Goal: Check status

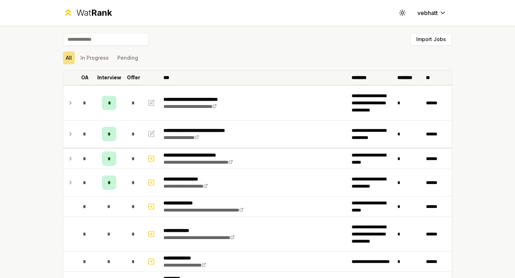
click at [100, 71] on th "Interview" at bounding box center [109, 77] width 29 height 14
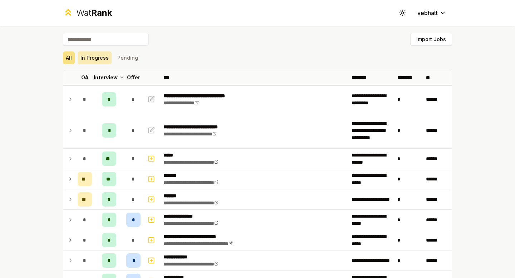
click at [98, 64] on button "In Progress" at bounding box center [95, 57] width 34 height 13
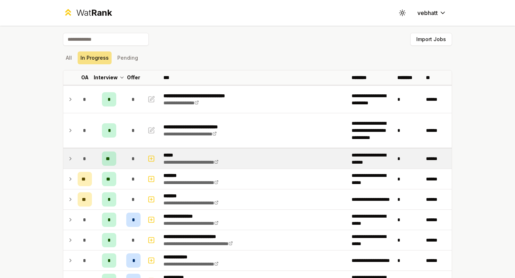
click at [68, 155] on icon at bounding box center [71, 158] width 6 height 9
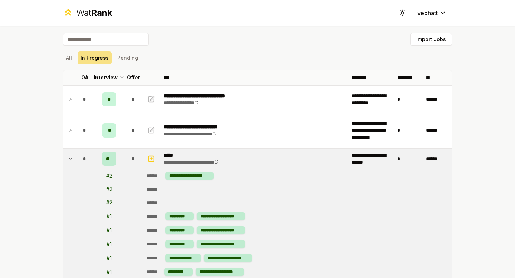
click at [68, 155] on icon at bounding box center [71, 158] width 6 height 9
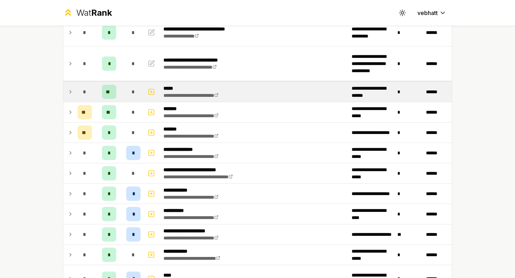
scroll to position [68, 0]
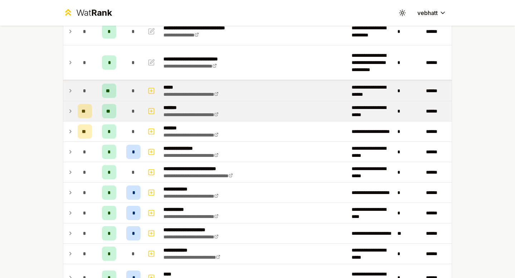
click at [68, 105] on td at bounding box center [68, 111] width 11 height 20
click at [69, 109] on icon at bounding box center [71, 111] width 6 height 9
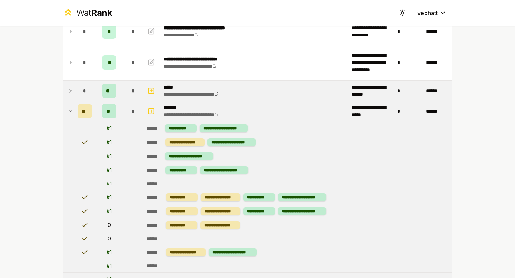
click at [69, 109] on icon at bounding box center [71, 111] width 6 height 9
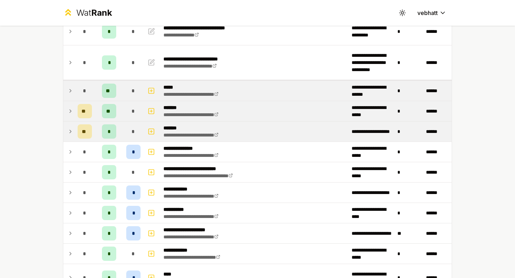
click at [68, 129] on icon at bounding box center [71, 131] width 6 height 9
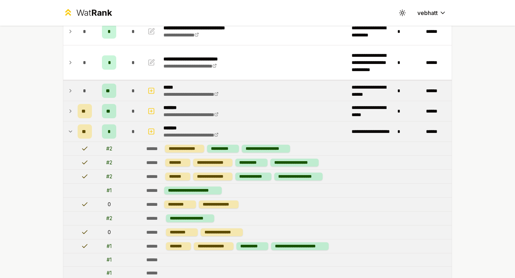
click at [70, 127] on td at bounding box center [68, 132] width 11 height 20
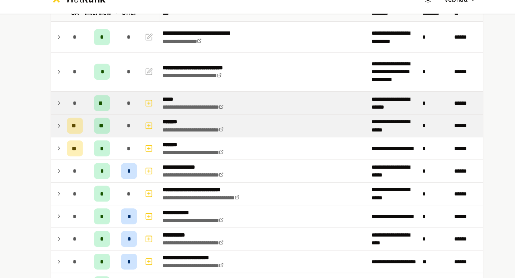
scroll to position [0, 0]
